Goal: Task Accomplishment & Management: Complete application form

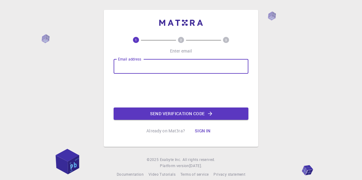
click at [160, 67] on input "Email address" at bounding box center [181, 66] width 135 height 15
type input "[EMAIL_ADDRESS][DOMAIN_NAME]"
click at [177, 111] on button "Send verification code" at bounding box center [181, 113] width 135 height 12
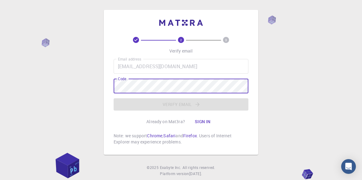
click at [121, 84] on div "Code Code" at bounding box center [181, 85] width 135 height 15
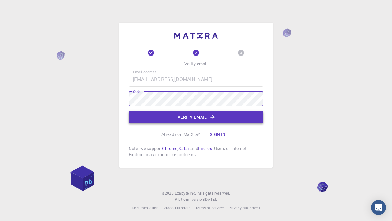
click at [175, 115] on button "Verify email" at bounding box center [196, 117] width 135 height 12
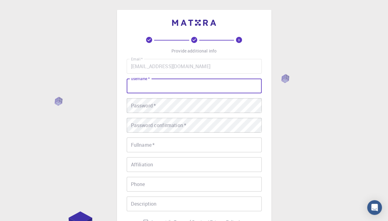
click at [167, 87] on input "username   *" at bounding box center [194, 85] width 135 height 15
type input "[PERSON_NAME]"
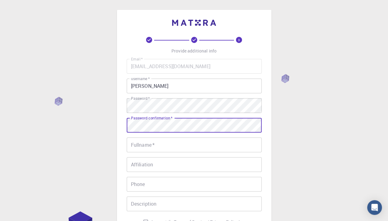
click at [168, 146] on input "Fullname   *" at bounding box center [194, 144] width 135 height 15
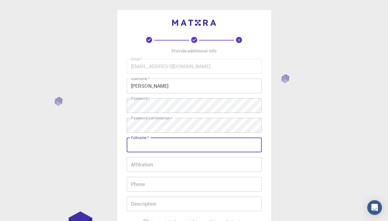
type input "[PERSON_NAME] M"
type input "[PHONE_NUMBER]"
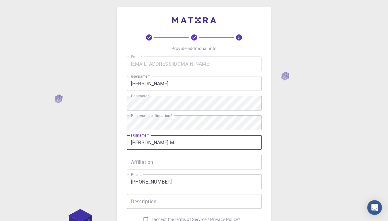
scroll to position [31, 0]
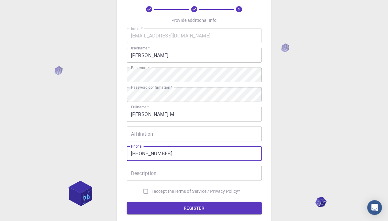
drag, startPoint x: 171, startPoint y: 151, endPoint x: 128, endPoint y: 156, distance: 43.5
click at [128, 156] on input "[PHONE_NUMBER]" at bounding box center [194, 153] width 135 height 15
click at [153, 134] on input "Affiliation" at bounding box center [194, 133] width 135 height 15
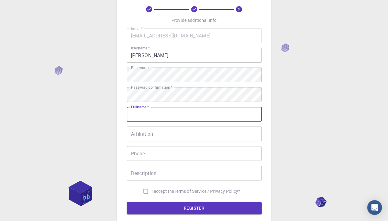
click at [146, 118] on input "Fullname   *" at bounding box center [194, 114] width 135 height 15
type input "[PERSON_NAME]"
type input "[PHONE_NUMBER]"
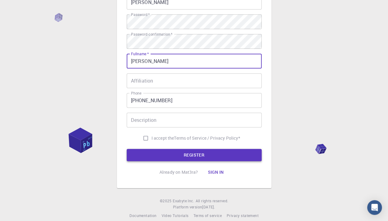
scroll to position [92, 0]
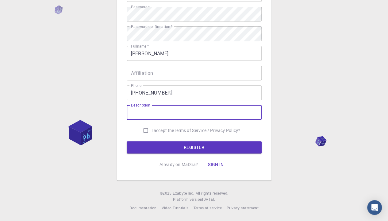
click at [159, 110] on input "Description" at bounding box center [194, 112] width 135 height 15
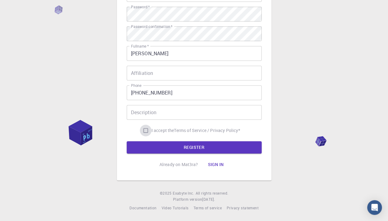
click at [144, 128] on input "I accept the Terms of Service / Privacy Policy *" at bounding box center [146, 130] width 12 height 12
checkbox input "true"
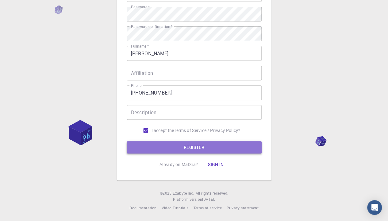
click at [173, 149] on button "REGISTER" at bounding box center [194, 147] width 135 height 12
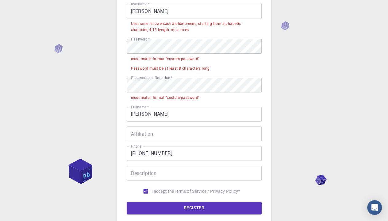
scroll to position [61, 0]
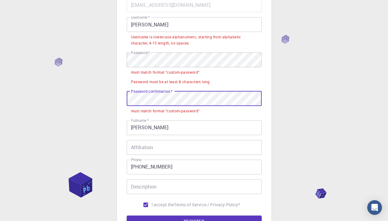
click at [132, 26] on input "[PERSON_NAME]" at bounding box center [194, 24] width 135 height 15
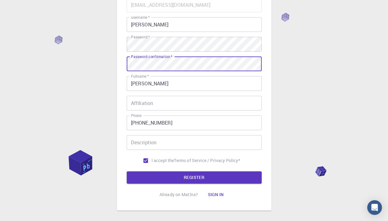
click at [202, 179] on button "REGISTER" at bounding box center [194, 177] width 135 height 12
click at [168, 179] on button "REGISTER" at bounding box center [194, 177] width 135 height 12
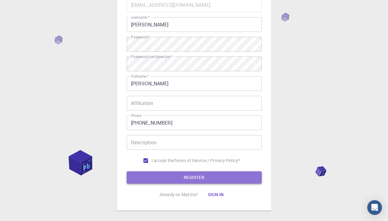
click at [213, 178] on button "REGISTER" at bounding box center [194, 177] width 135 height 12
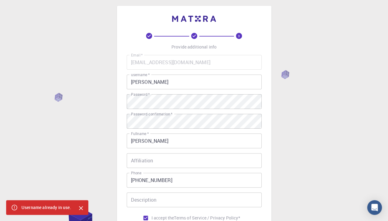
scroll to position [0, 0]
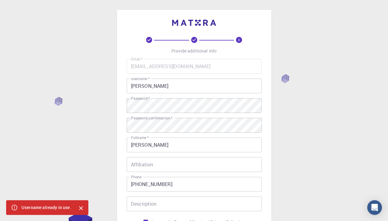
click at [153, 84] on input "[PERSON_NAME]" at bounding box center [194, 85] width 135 height 15
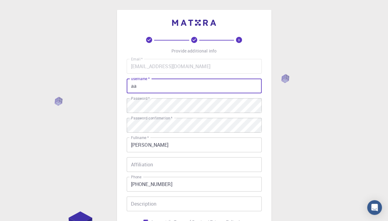
type input "a"
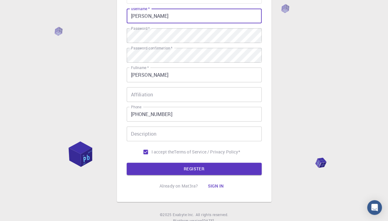
scroll to position [92, 0]
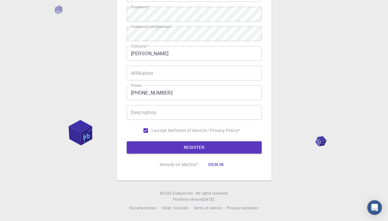
click at [174, 139] on form "Email   * [EMAIL_ADDRESS][DOMAIN_NAME] Email   * username   * [PERSON_NAME] use…" at bounding box center [194, 61] width 135 height 186
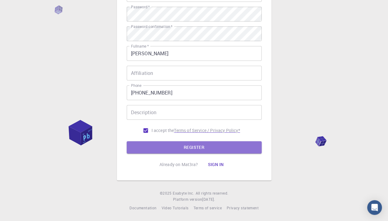
click at [188, 147] on button "REGISTER" at bounding box center [194, 147] width 135 height 12
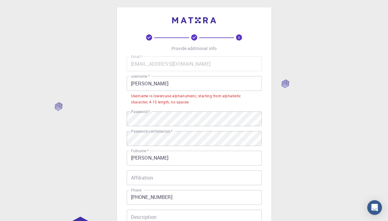
scroll to position [0, 0]
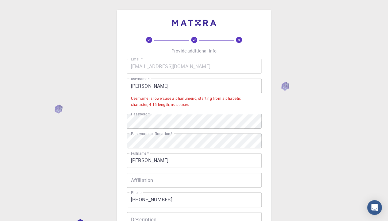
click at [153, 88] on input "[PERSON_NAME]" at bounding box center [194, 85] width 135 height 15
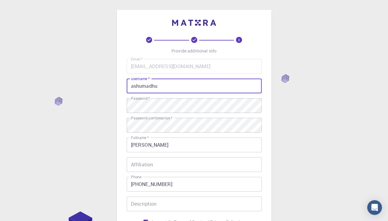
scroll to position [92, 0]
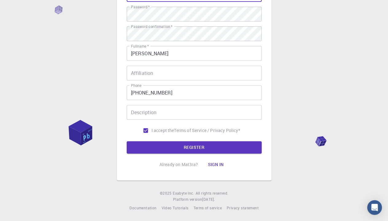
type input "ashumadhu"
click at [173, 144] on button "REGISTER" at bounding box center [194, 147] width 135 height 12
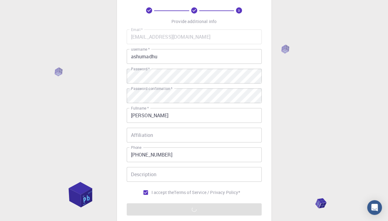
scroll to position [31, 0]
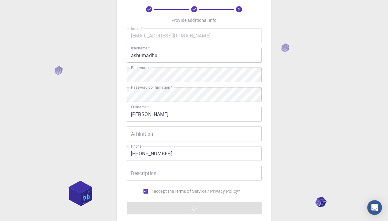
click at [167, 137] on input "Affiliation" at bounding box center [194, 133] width 135 height 15
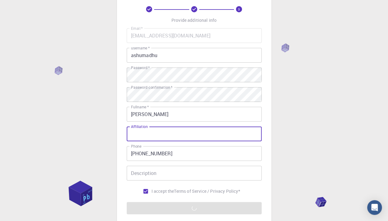
click at [182, 163] on div "Email   * [EMAIL_ADDRESS][DOMAIN_NAME] Email   * username   * ashumadhu usernam…" at bounding box center [194, 112] width 135 height 169
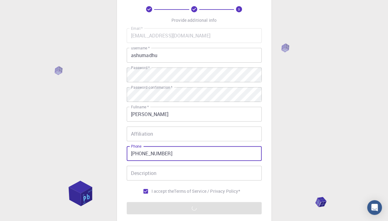
click at [183, 153] on input "[PHONE_NUMBER]" at bounding box center [194, 153] width 135 height 15
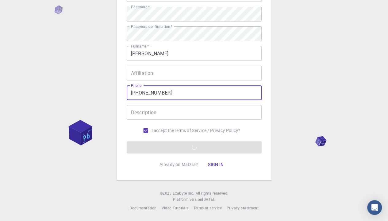
scroll to position [92, 0]
click at [169, 96] on input "[PHONE_NUMBER]" at bounding box center [194, 92] width 135 height 15
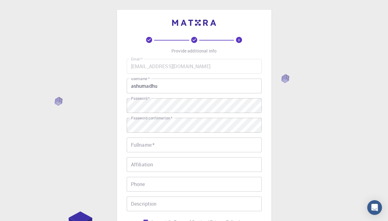
click at [176, 114] on div "Email   * [EMAIL_ADDRESS][DOMAIN_NAME] Email   * username   * ashumadhu usernam…" at bounding box center [194, 143] width 135 height 169
